Goal: Information Seeking & Learning: Learn about a topic

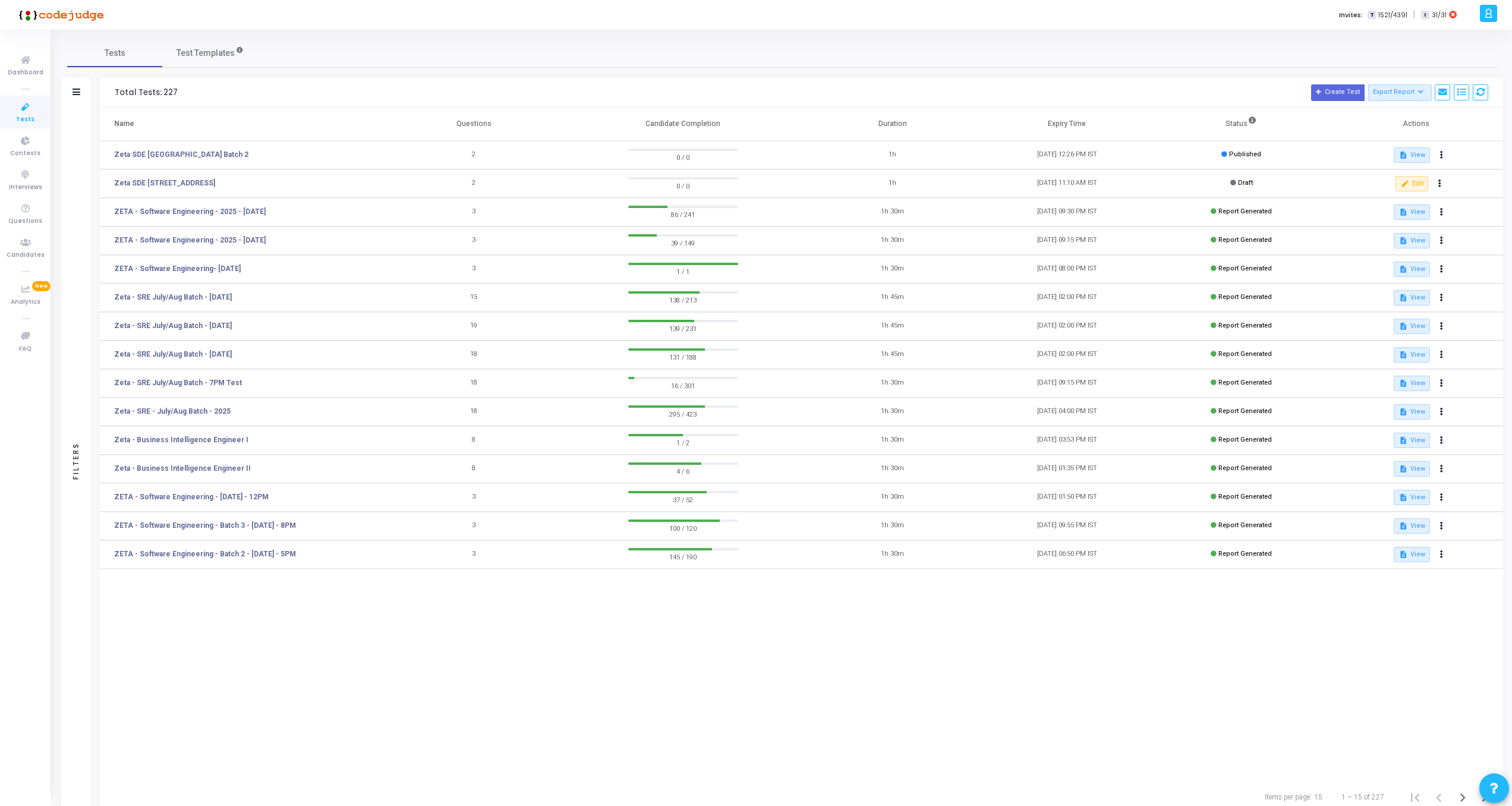
click at [317, 75] on div "Tests Test Templates Filters Filters Test Name: search Status Draft Published E…" at bounding box center [782, 427] width 1430 height 775
click at [215, 184] on link "Zeta SDE [STREET_ADDRESS]" at bounding box center [164, 183] width 101 height 11
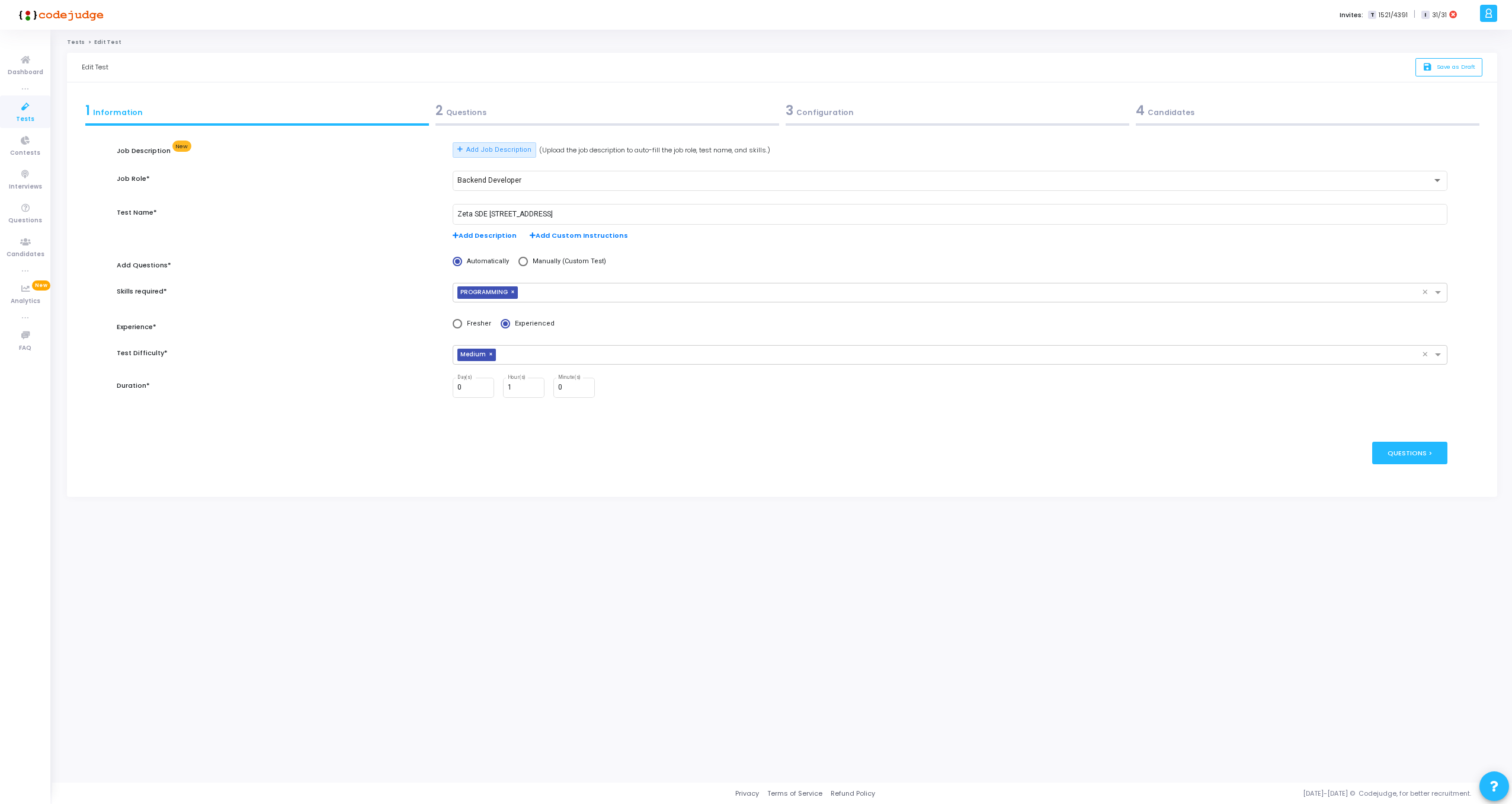
click at [434, 105] on div "2 Questions" at bounding box center [607, 113] width 350 height 32
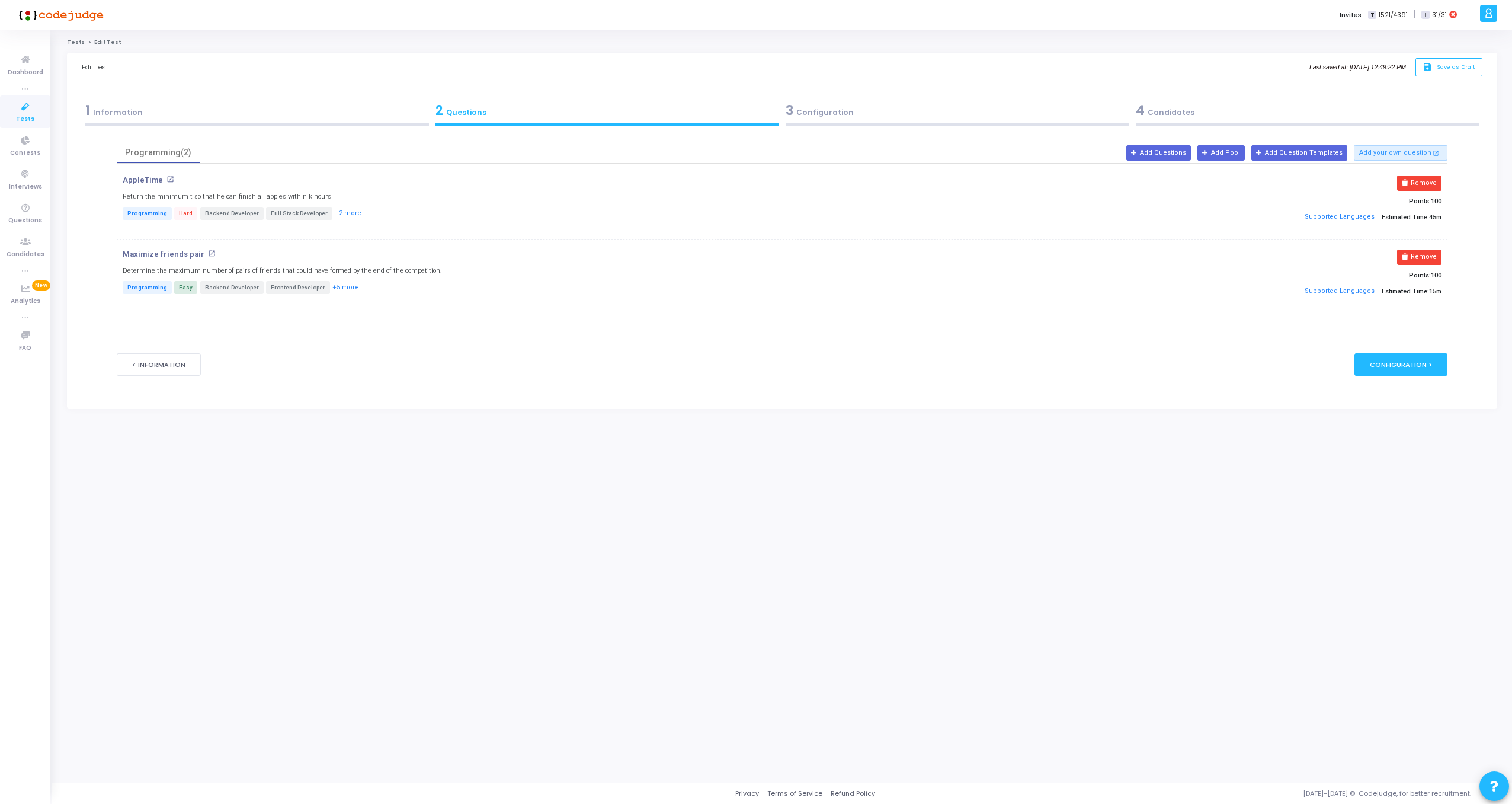
click at [186, 116] on div "1 Information" at bounding box center [257, 111] width 343 height 20
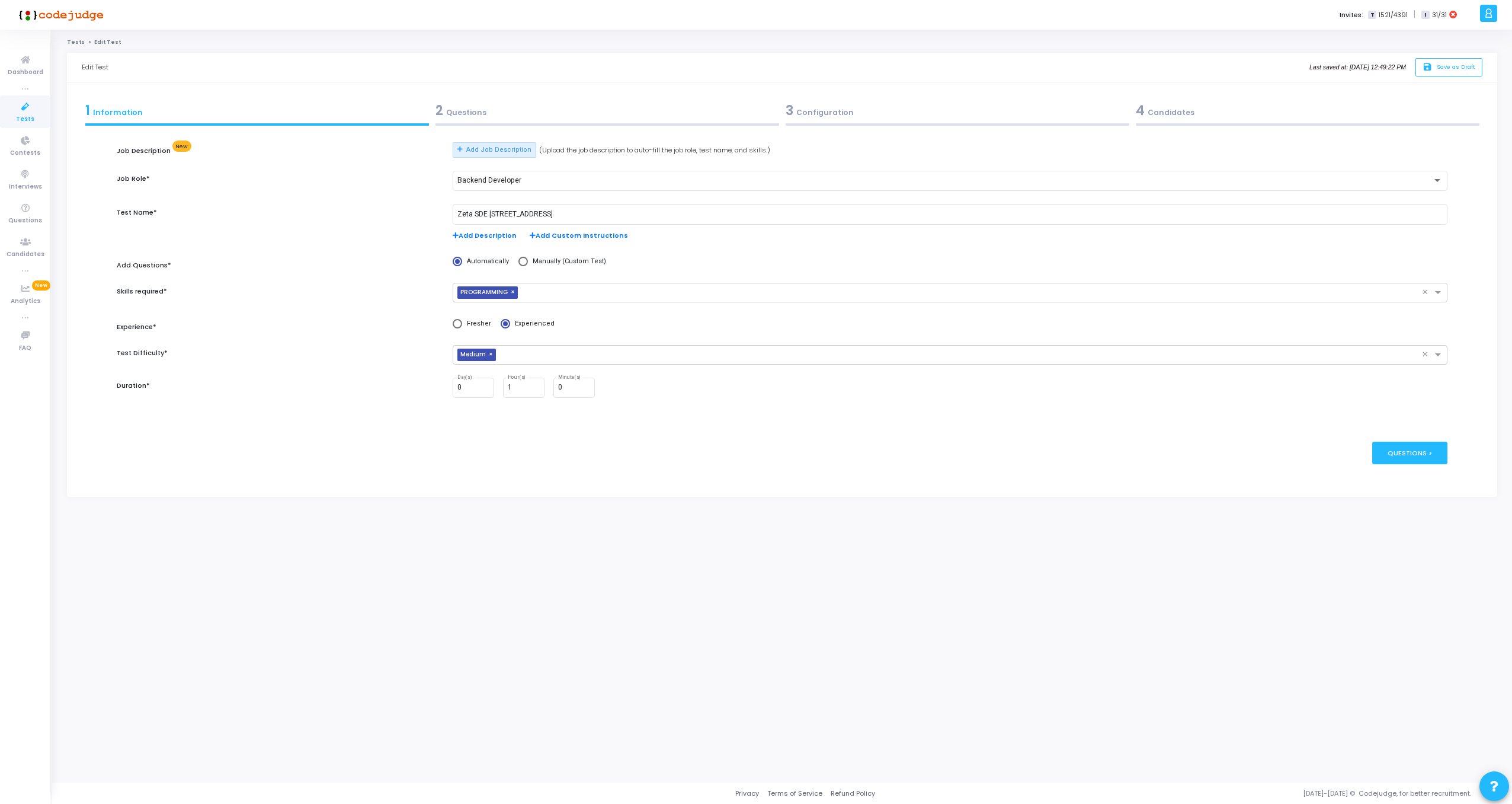
click at [506, 118] on div "2 Questions" at bounding box center [607, 111] width 343 height 20
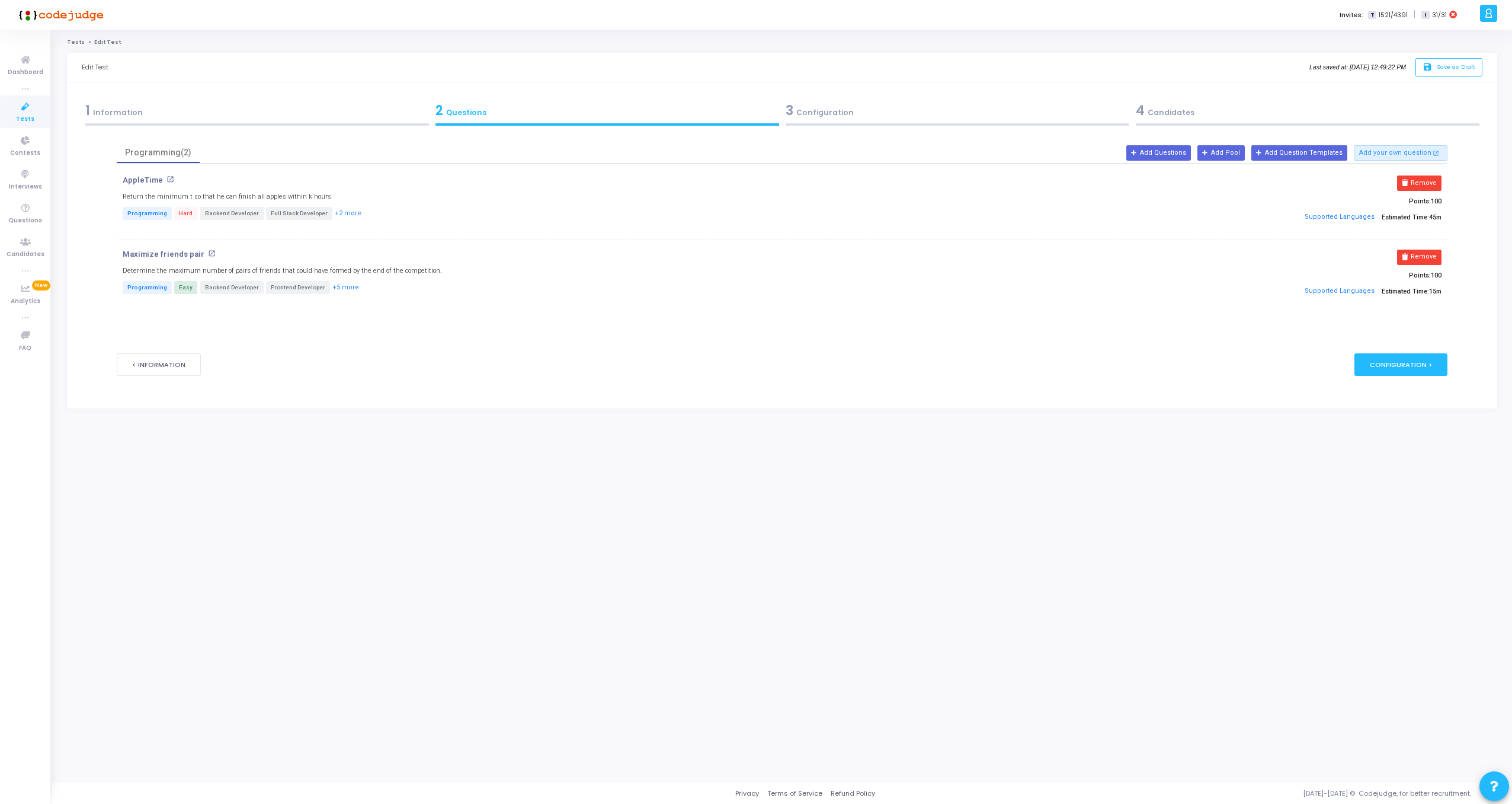
click at [291, 118] on div "1 Information" at bounding box center [257, 111] width 343 height 20
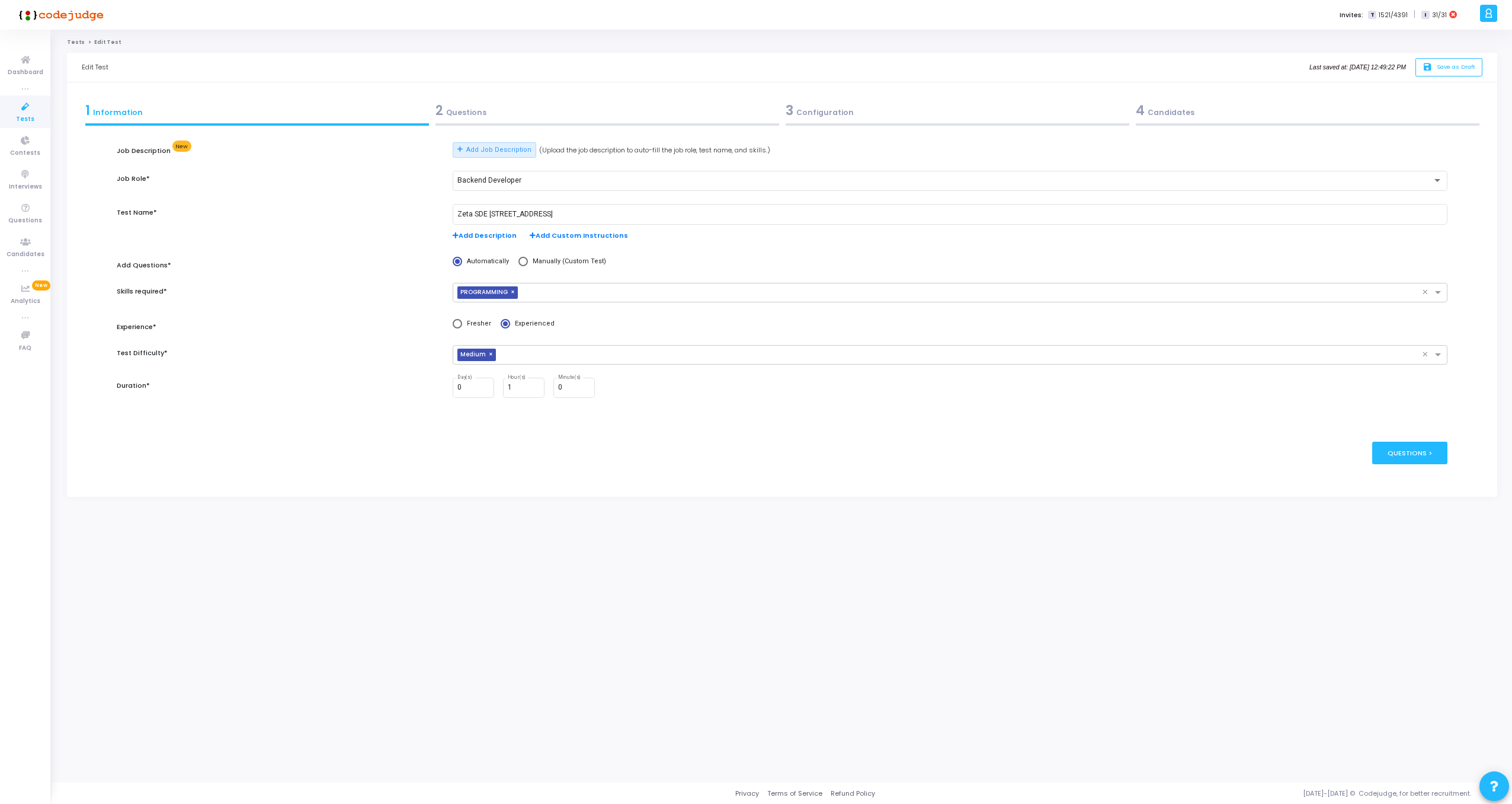
click at [26, 111] on icon at bounding box center [26, 107] width 25 height 15
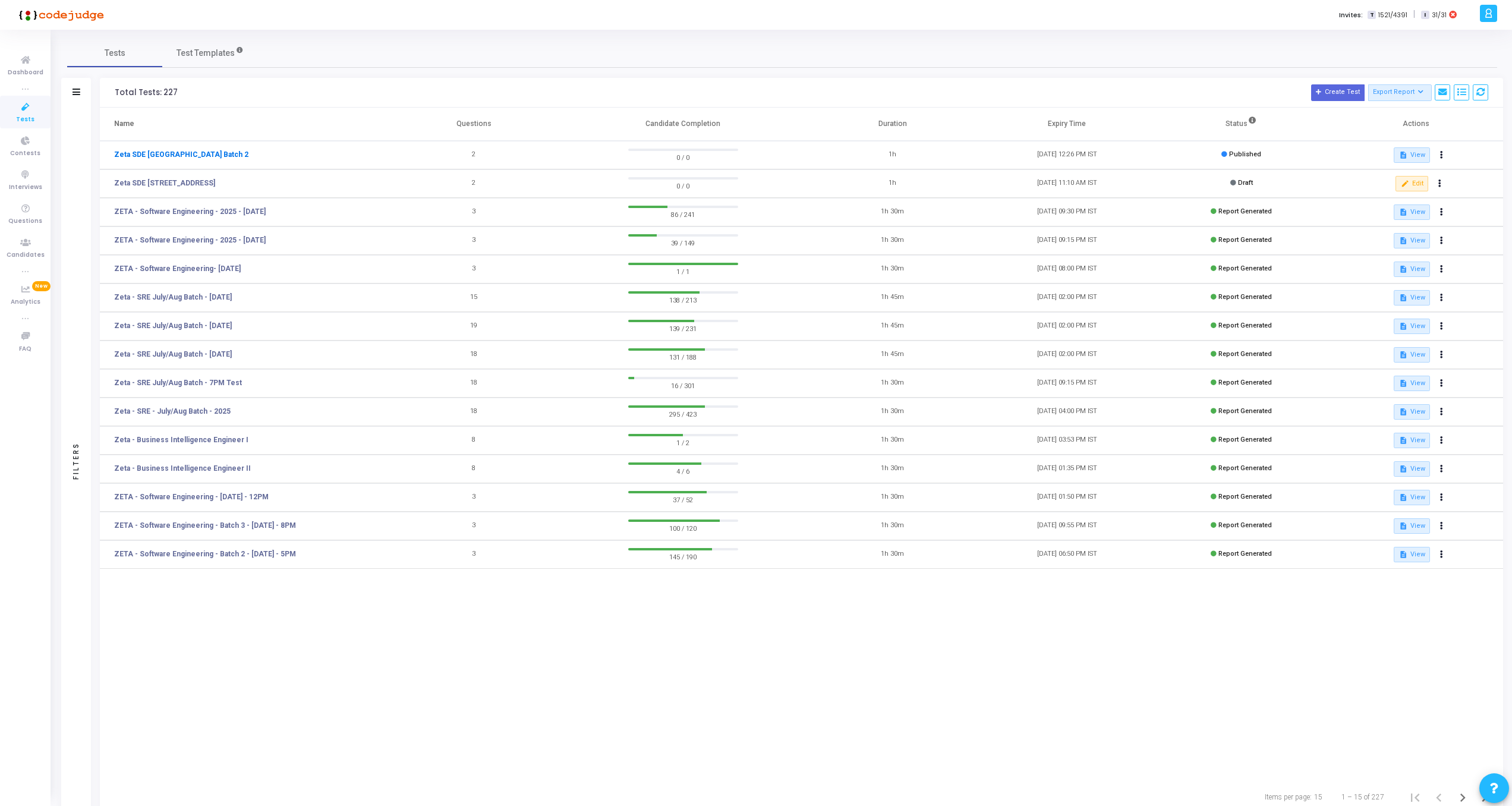
click at [232, 156] on link "Zeta SDE [GEOGRAPHIC_DATA] Batch 2" at bounding box center [181, 154] width 134 height 11
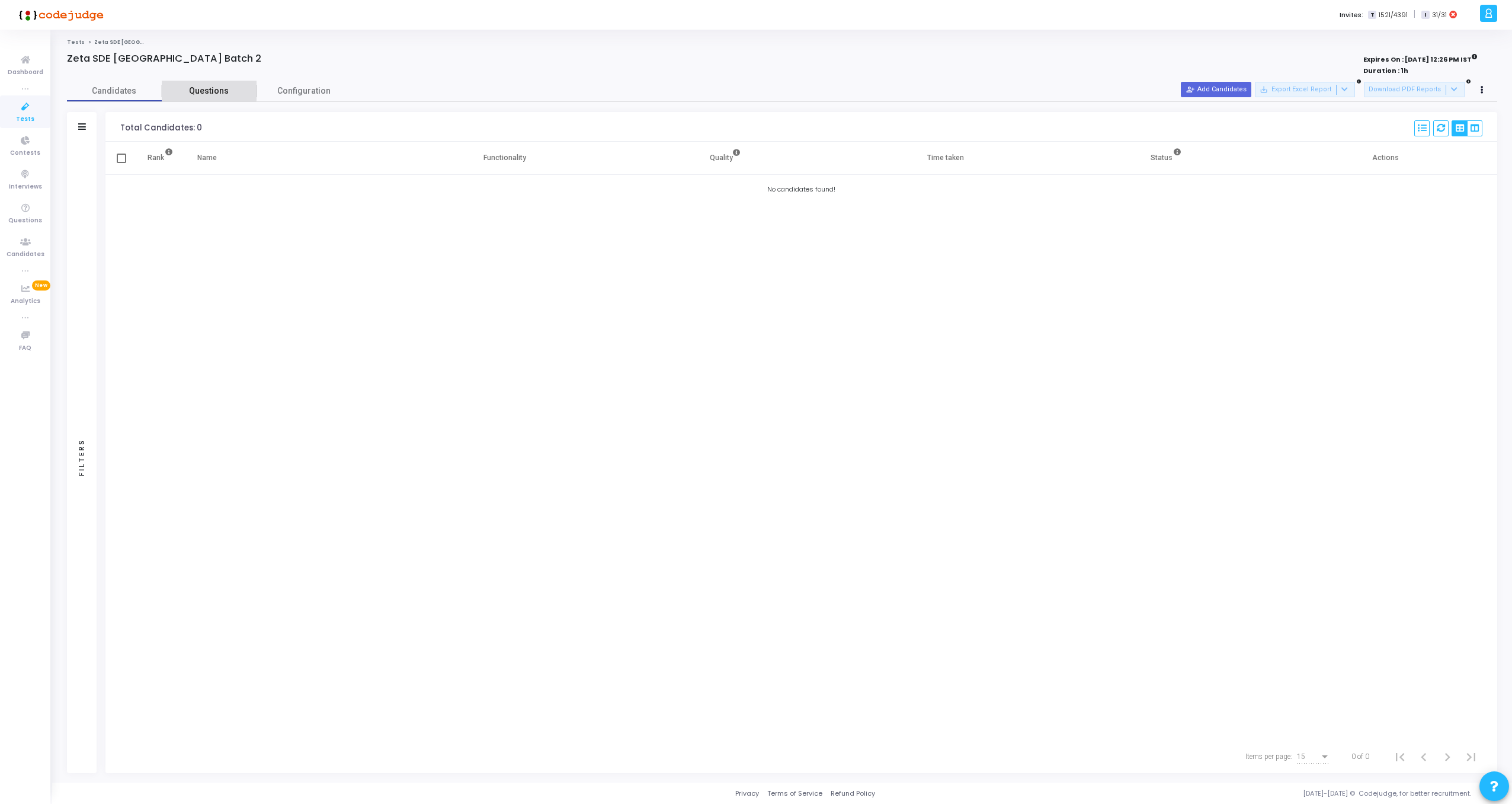
click at [185, 84] on span "Questions" at bounding box center [209, 90] width 95 height 12
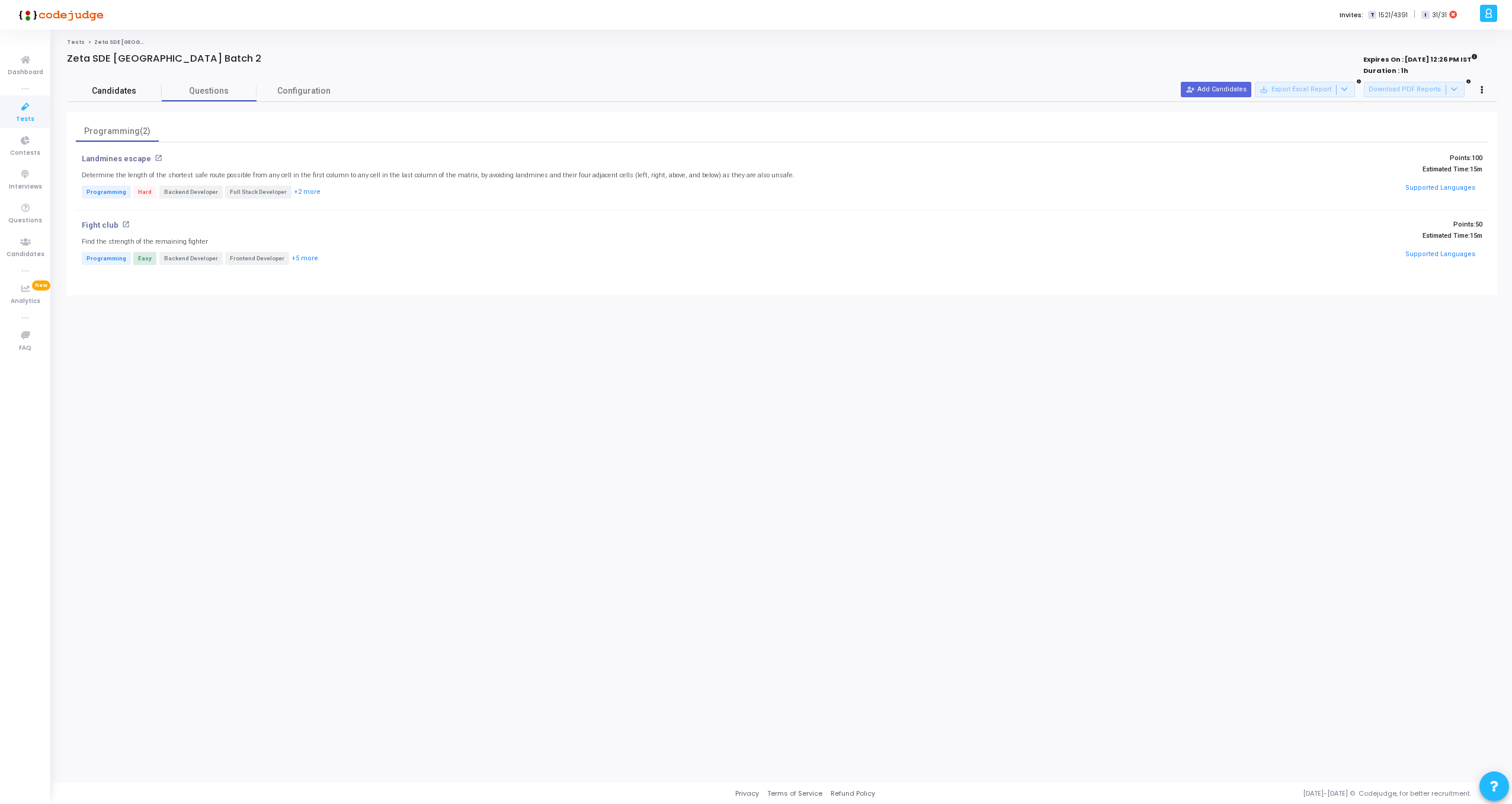
click at [105, 95] on span "Candidates" at bounding box center [114, 90] width 95 height 12
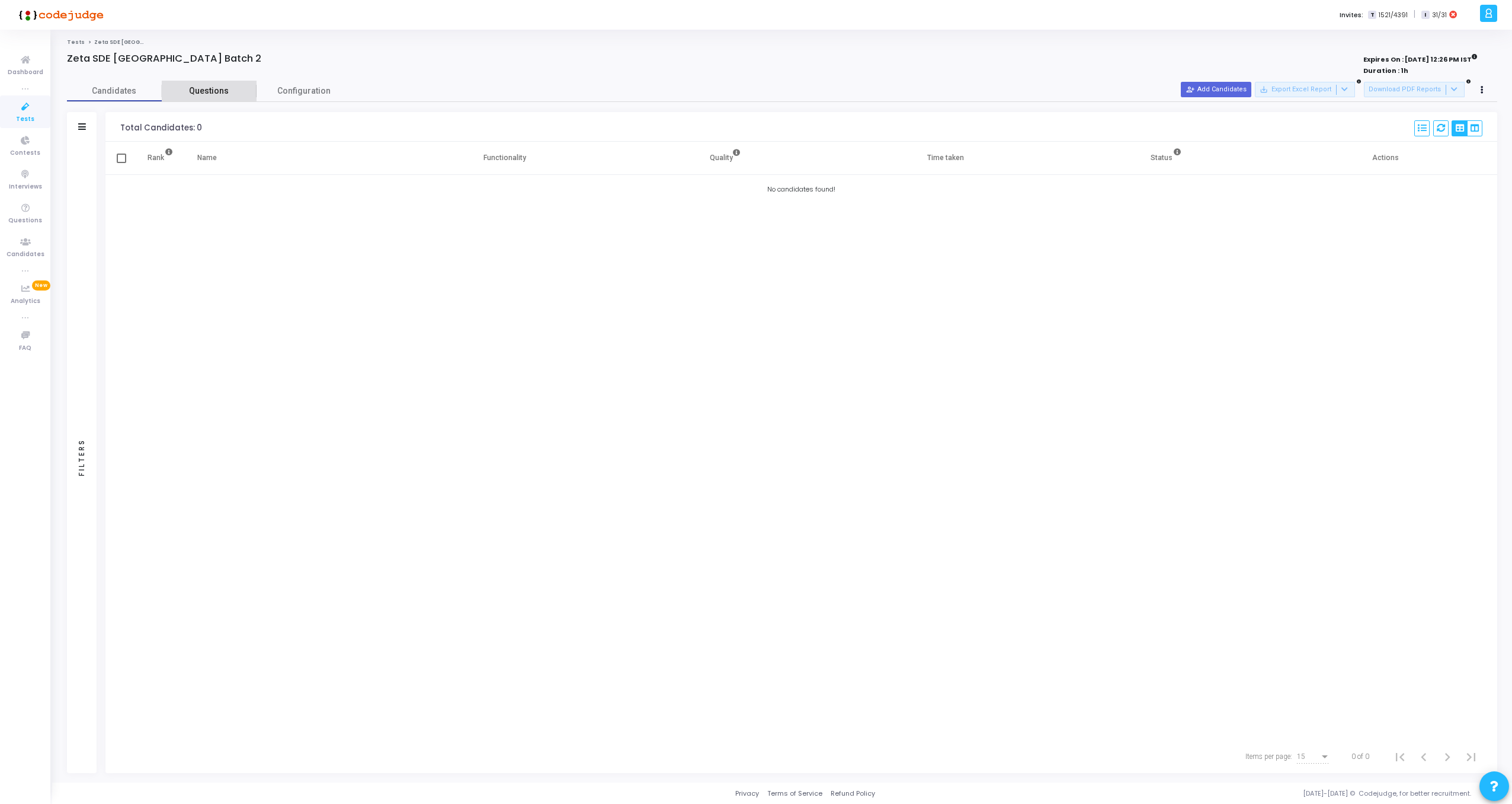
click at [209, 83] on link "Questions" at bounding box center [209, 90] width 95 height 21
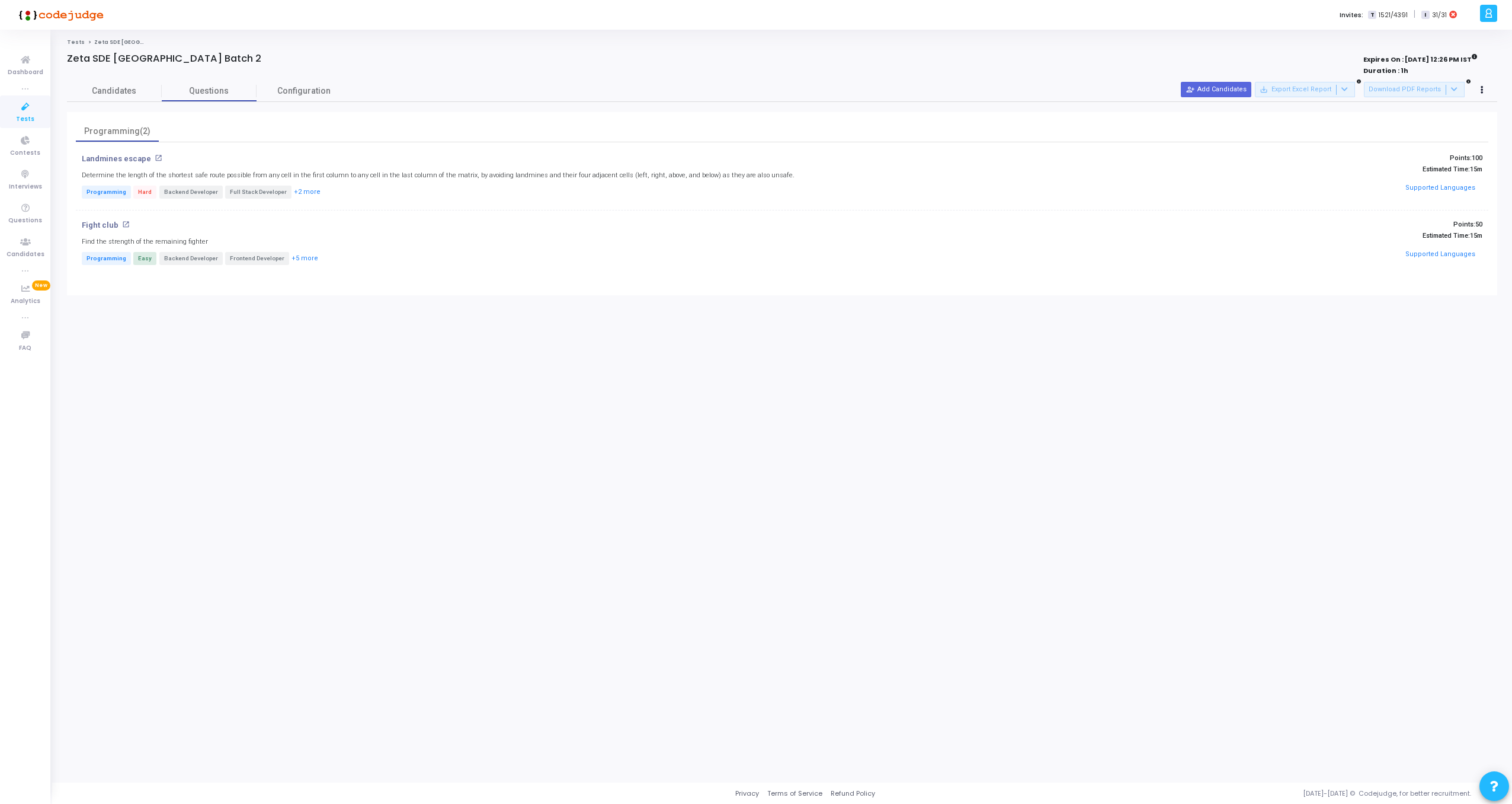
click at [16, 116] on link "Tests" at bounding box center [25, 111] width 50 height 32
